Goal: Information Seeking & Learning: Check status

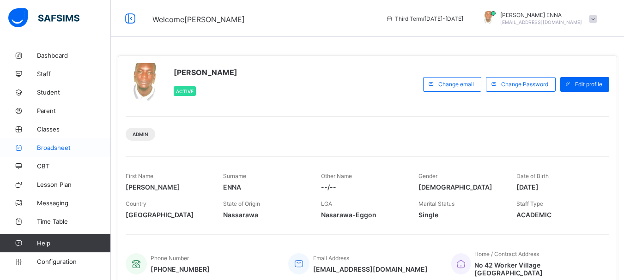
click at [59, 148] on span "Broadsheet" at bounding box center [74, 147] width 74 height 7
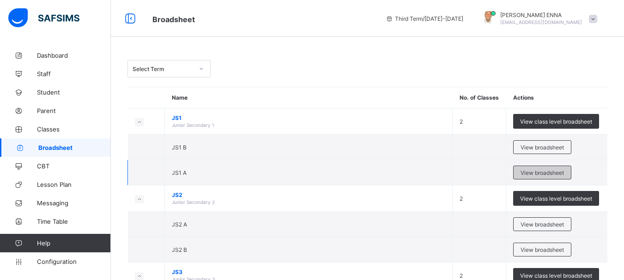
click at [550, 171] on span "View broadsheet" at bounding box center [542, 173] width 43 height 7
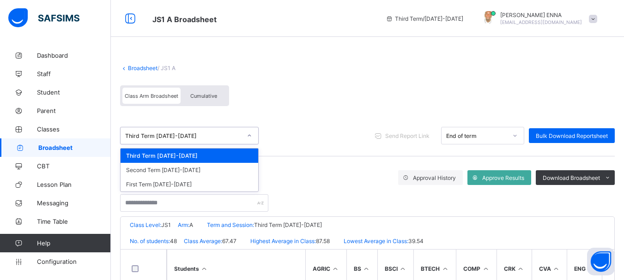
click at [225, 136] on div "Third Term 2024-2025" at bounding box center [183, 136] width 116 height 7
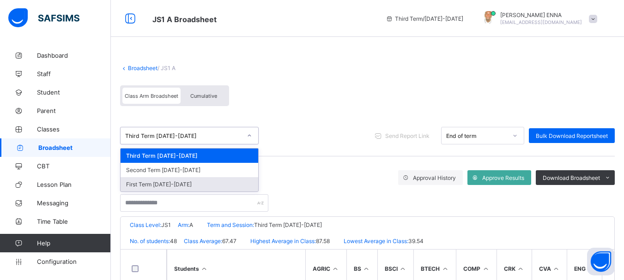
click at [176, 182] on div "First Term 2024-2025" at bounding box center [190, 184] width 138 height 14
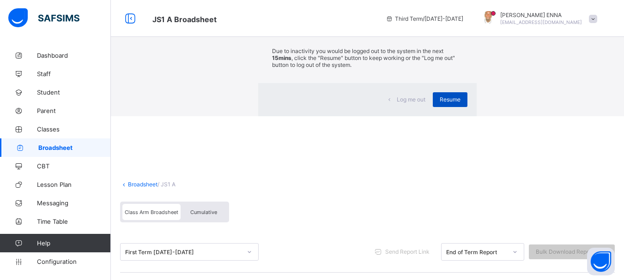
click at [440, 103] on span "Resume" at bounding box center [450, 99] width 21 height 7
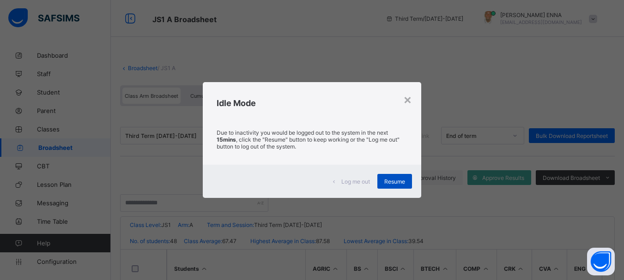
click at [392, 176] on div "Resume" at bounding box center [394, 181] width 35 height 15
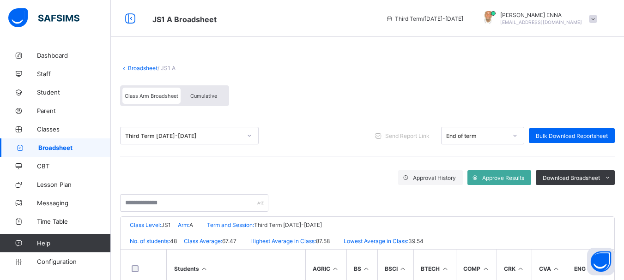
click at [237, 121] on div "Third Term 2024-2025 Send Report Link End of term Bulk Download Reportsheet" at bounding box center [367, 135] width 495 height 41
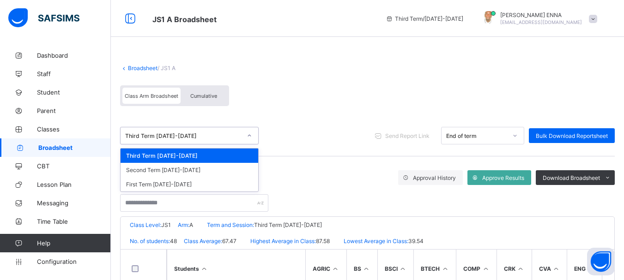
click at [235, 130] on div "Third Term 2024-2025" at bounding box center [181, 135] width 120 height 13
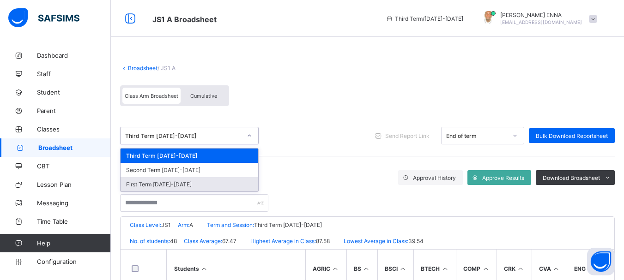
click at [159, 185] on div "First Term 2024-2025" at bounding box center [190, 184] width 138 height 14
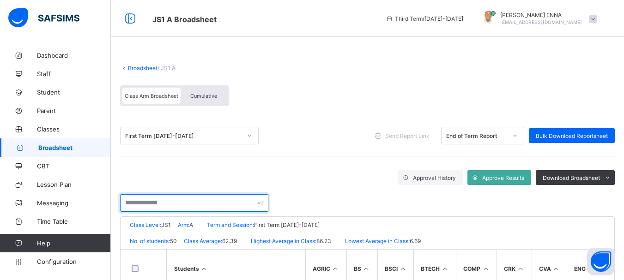
click at [166, 202] on input "text" at bounding box center [194, 203] width 148 height 18
paste input "**********"
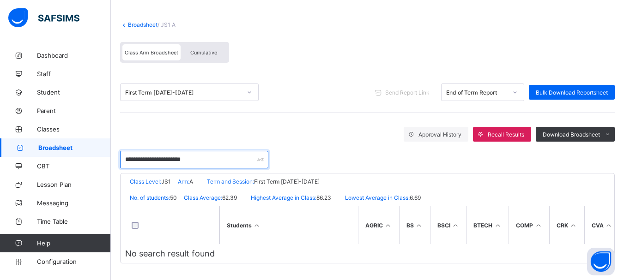
scroll to position [41, 0]
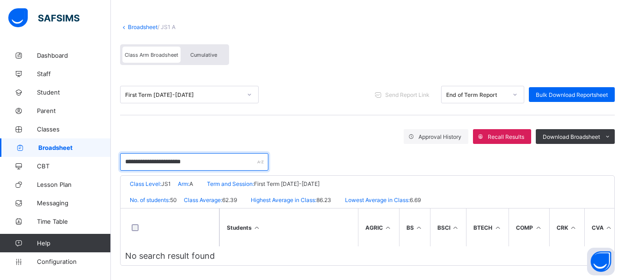
drag, startPoint x: 189, startPoint y: 160, endPoint x: 115, endPoint y: 167, distance: 74.7
click at [115, 167] on div "**********" at bounding box center [367, 144] width 513 height 279
drag, startPoint x: 164, startPoint y: 162, endPoint x: 101, endPoint y: 165, distance: 63.4
click at [101, 165] on div "JS1 A Broadsheet Third Term / 2024-2025 EMMANUEL ENNA ennaemmanuel@gmail.com Da…" at bounding box center [312, 122] width 624 height 326
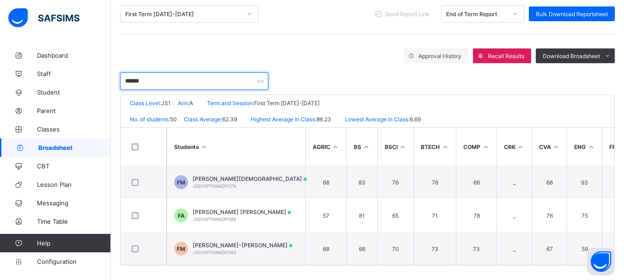
scroll to position [123, 0]
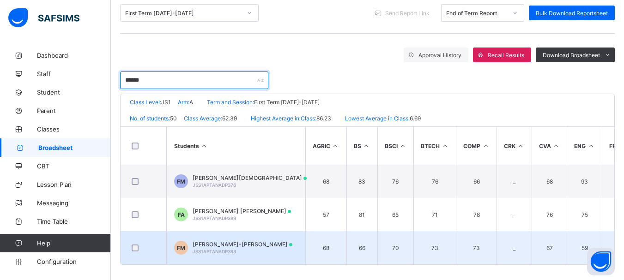
type input "******"
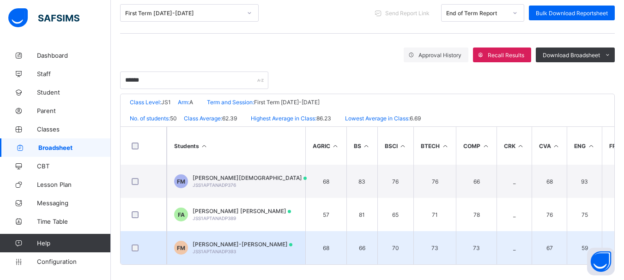
click at [246, 247] on span "[PERSON_NAME]-[PERSON_NAME]" at bounding box center [243, 244] width 100 height 7
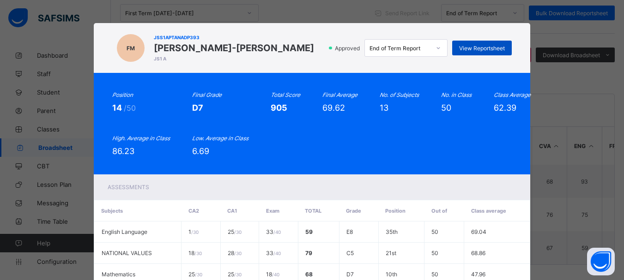
click at [474, 51] on span "View Reportsheet" at bounding box center [482, 48] width 46 height 7
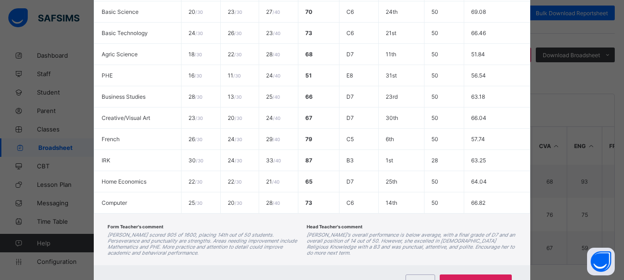
scroll to position [326, 0]
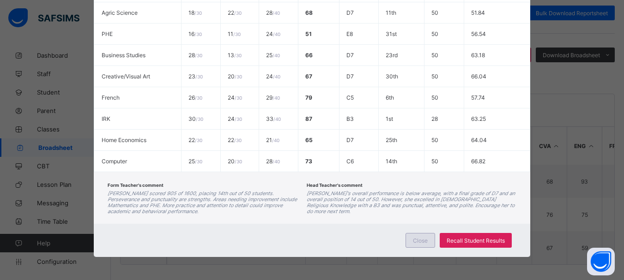
click at [414, 241] on span "Close" at bounding box center [420, 240] width 15 height 7
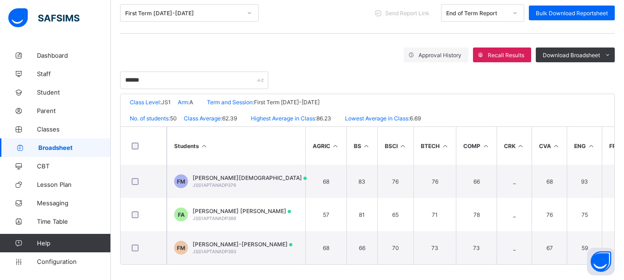
click at [244, 12] on div at bounding box center [250, 13] width 16 height 15
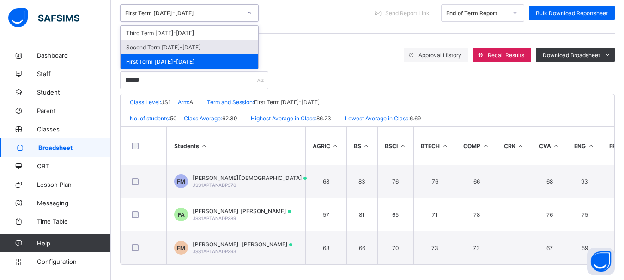
click at [201, 47] on div "Second Term 2024-2025" at bounding box center [190, 47] width 138 height 14
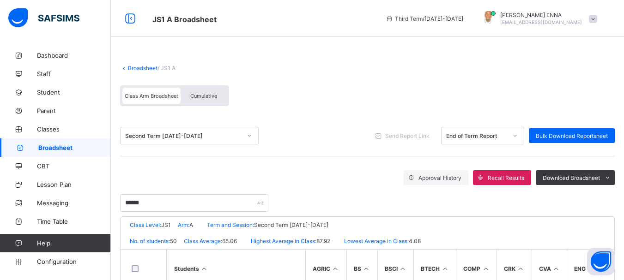
scroll to position [130, 0]
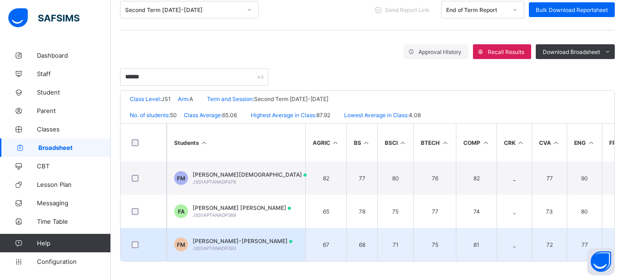
click at [252, 238] on span "[PERSON_NAME]-[PERSON_NAME]" at bounding box center [243, 241] width 100 height 7
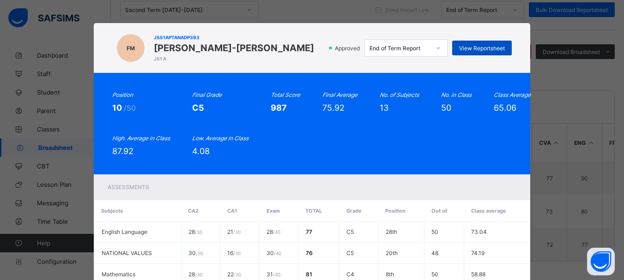
click at [482, 45] on span "View Reportsheet" at bounding box center [482, 48] width 46 height 7
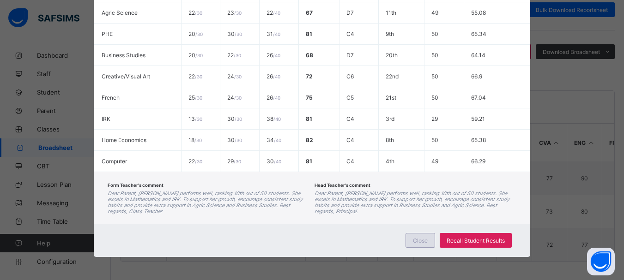
click at [416, 241] on span "Close" at bounding box center [420, 240] width 15 height 7
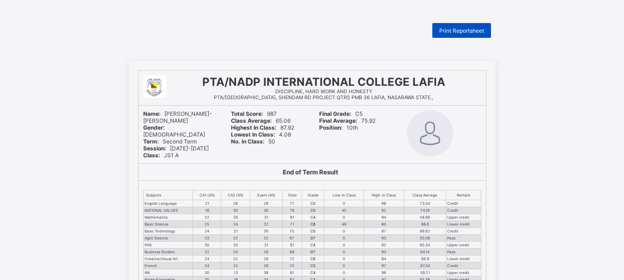
click at [476, 30] on span "Print Reportsheet" at bounding box center [461, 30] width 45 height 7
